Goal: Find specific page/section: Find specific page/section

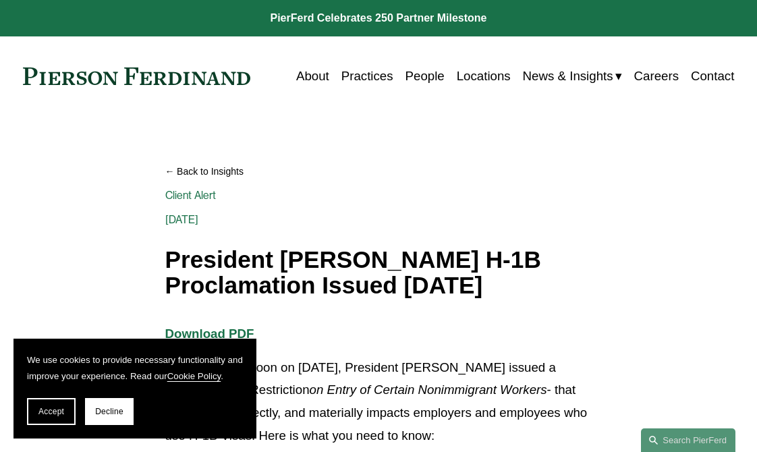
click at [493, 73] on link "Locations" at bounding box center [484, 75] width 54 height 25
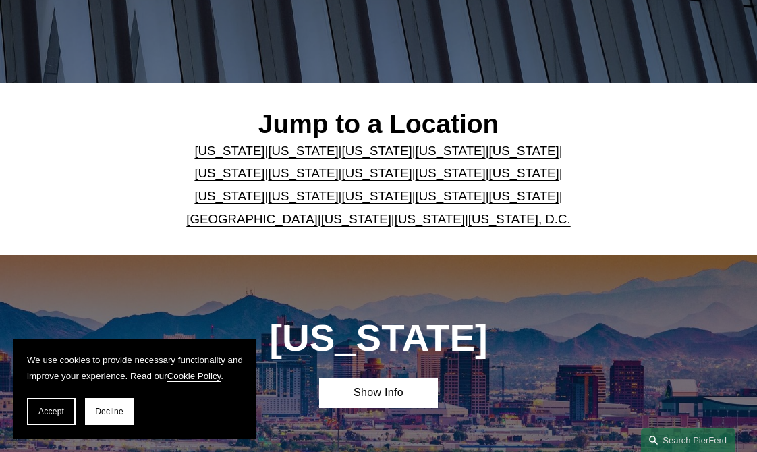
scroll to position [270, 0]
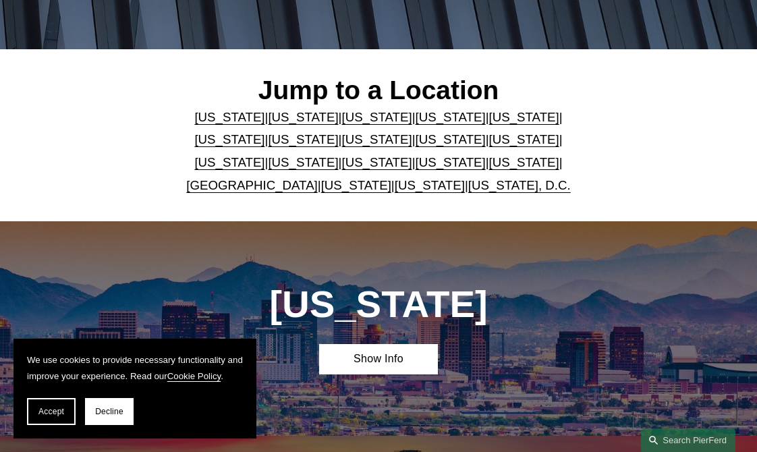
click at [416, 146] on link "Michigan" at bounding box center [451, 139] width 70 height 14
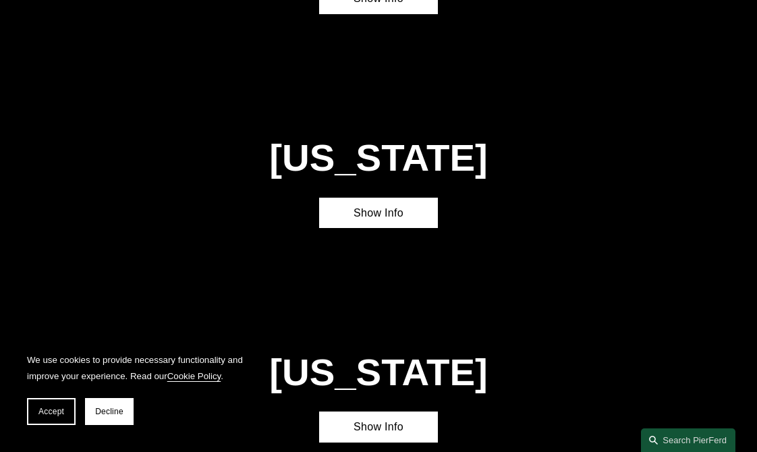
scroll to position [2232, 0]
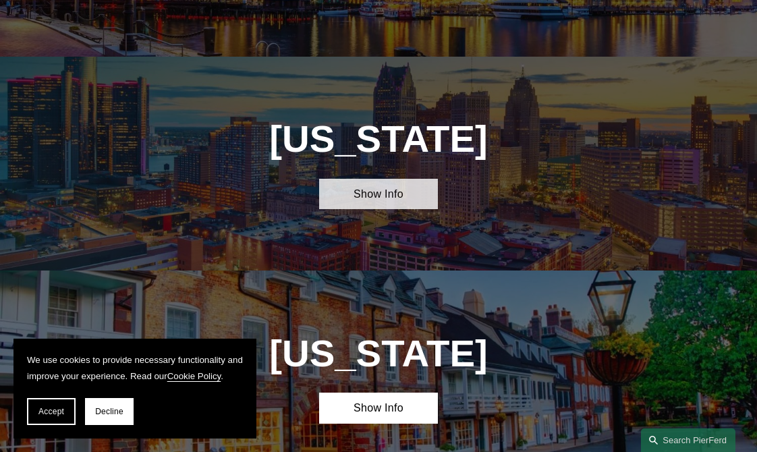
click at [406, 179] on link "Show Info" at bounding box center [378, 194] width 119 height 30
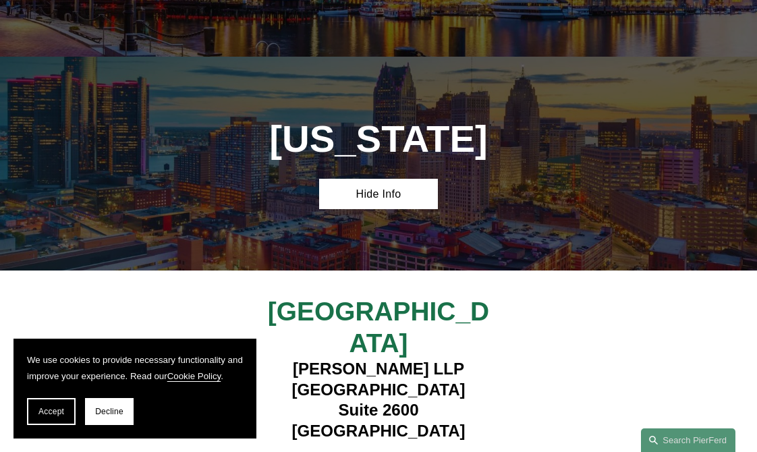
click at [390, 450] on strong "View Lawyers" at bounding box center [373, 457] width 82 height 14
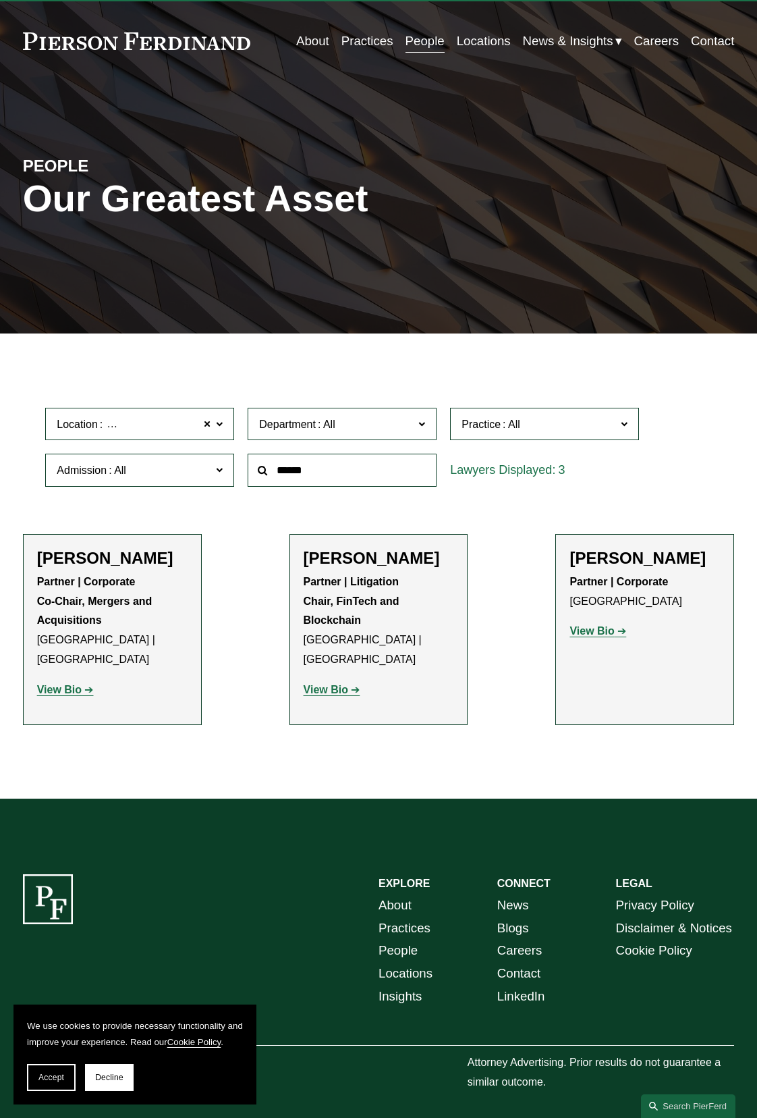
scroll to position [66, 0]
